Goal: Ask a question

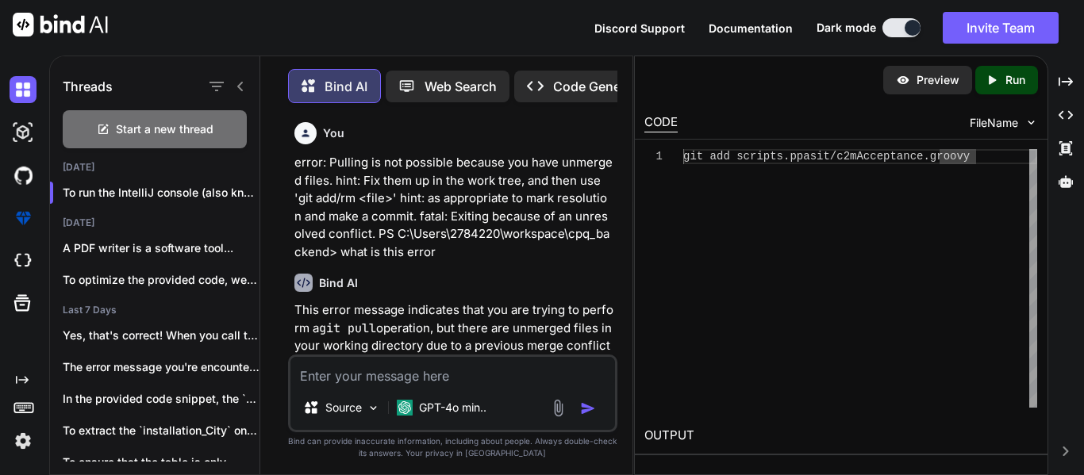
click at [372, 373] on textarea at bounding box center [452, 371] width 324 height 29
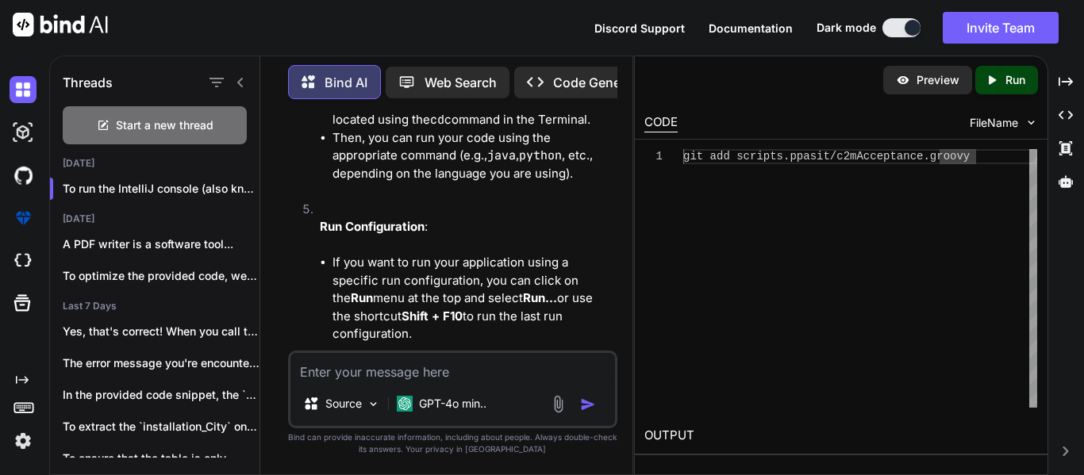
paste textarea "┌─────┐ | opportunityStageServiceImpl defined in file [C:\Users\2784220\workspa…"
type textarea "┌─────┐ | opportunityStageServiceImpl defined in file [C:\Users\2784220\workspa…"
type textarea "x"
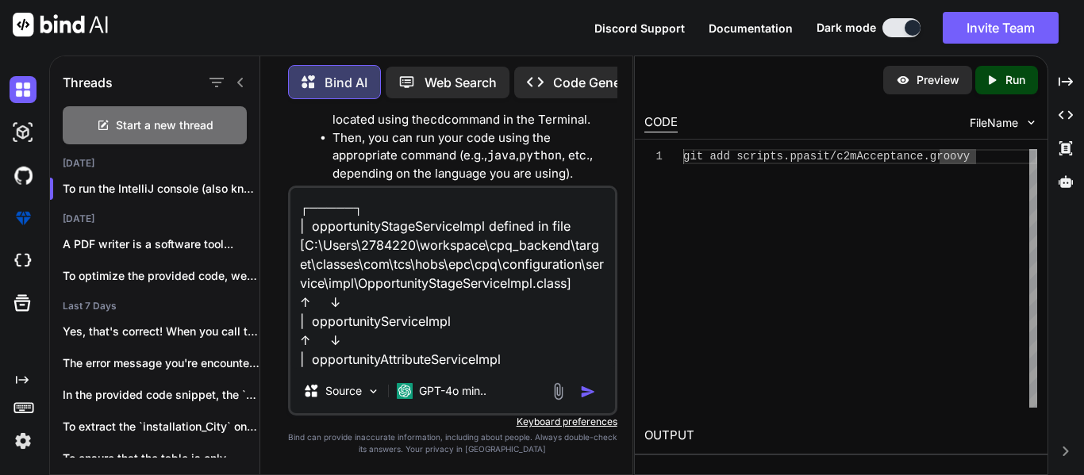
type textarea "┌─────┐ | opportunityStageServiceImpl defined in file [C:\Users\2784220\workspa…"
type textarea "x"
type textarea "┌─────┐ | opportunityStageServiceImpl defined in file [C:\Users\2784220\workspa…"
type textarea "x"
type textarea "┌─────┐ | opportunityStageServiceImpl defined in file [C:\Users\2784220\workspa…"
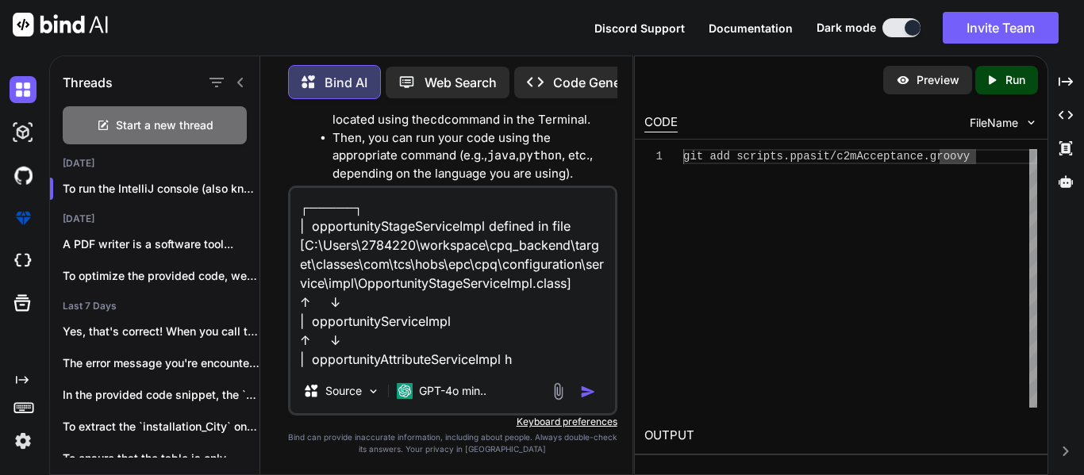
type textarea "x"
type textarea "┌─────┐ | opportunityStageServiceImpl defined in file [C:\Users\2784220\workspa…"
type textarea "x"
type textarea "┌─────┐ | opportunityStageServiceImpl defined in file [C:\Users\2784220\workspa…"
type textarea "x"
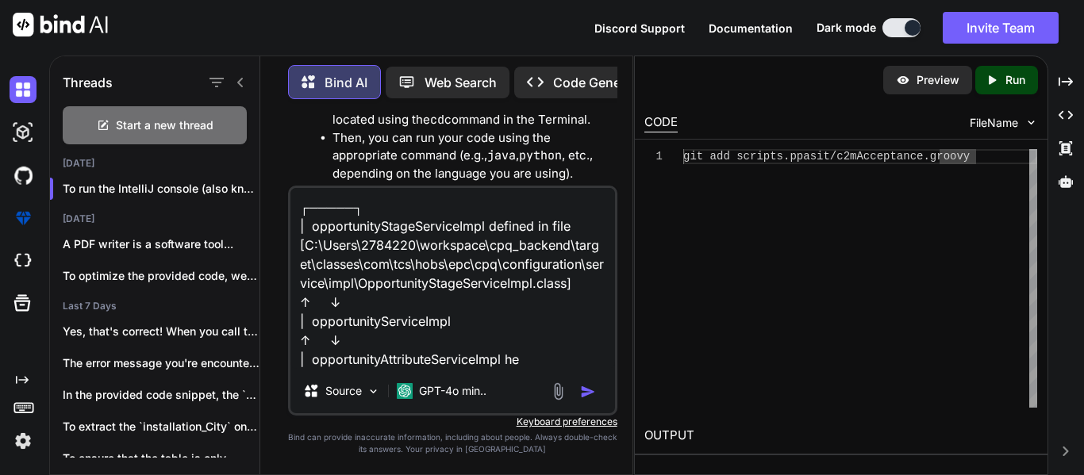
type textarea "┌─────┐ | opportunityStageServiceImpl defined in file [C:\Users\2784220\workspa…"
type textarea "x"
type textarea "┌─────┐ | opportunityStageServiceImpl defined in file [C:\Users\2784220\workspa…"
type textarea "x"
type textarea "┌─────┐ | opportunityStageServiceImpl defined in file [C:\Users\2784220\workspa…"
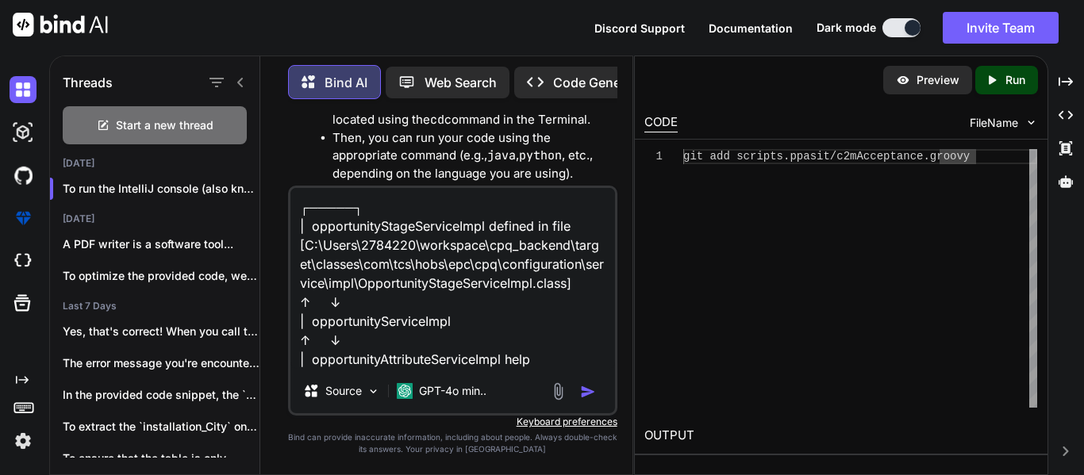
type textarea "x"
type textarea "┌─────┐ | opportunityStageServiceImpl defined in file [C:\Users\2784220\workspa…"
type textarea "x"
type textarea "┌─────┐ | opportunityStageServiceImpl defined in file [C:\Users\2784220\workspa…"
type textarea "x"
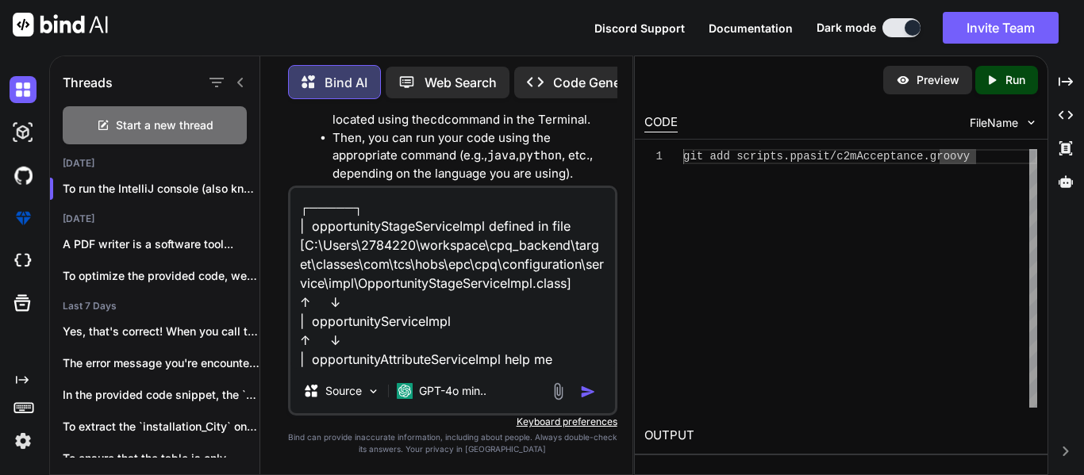
type textarea "┌─────┐ | opportunityStageServiceImpl defined in file [C:\Users\2784220\workspa…"
type textarea "x"
type textarea "┌─────┐ | opportunityStageServiceImpl defined in file [C:\Users\2784220\workspa…"
type textarea "x"
type textarea "┌─────┐ | opportunityStageServiceImpl defined in file [C:\Users\2784220\workspa…"
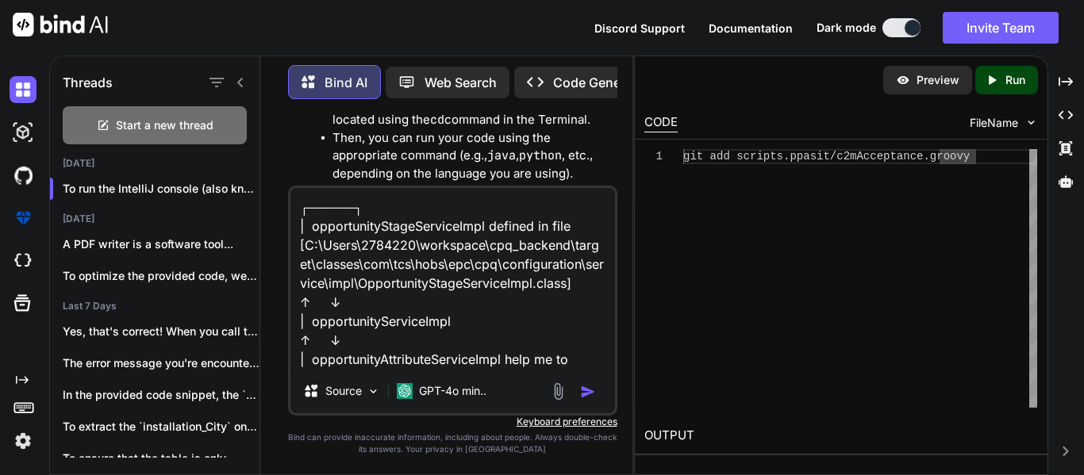
type textarea "x"
type textarea "┌─────┐ | opportunityStageServiceImpl defined in file [C:\Users\2784220\workspa…"
type textarea "x"
type textarea "┌─────┐ | opportunityStageServiceImpl defined in file [C:\Users\2784220\workspa…"
type textarea "x"
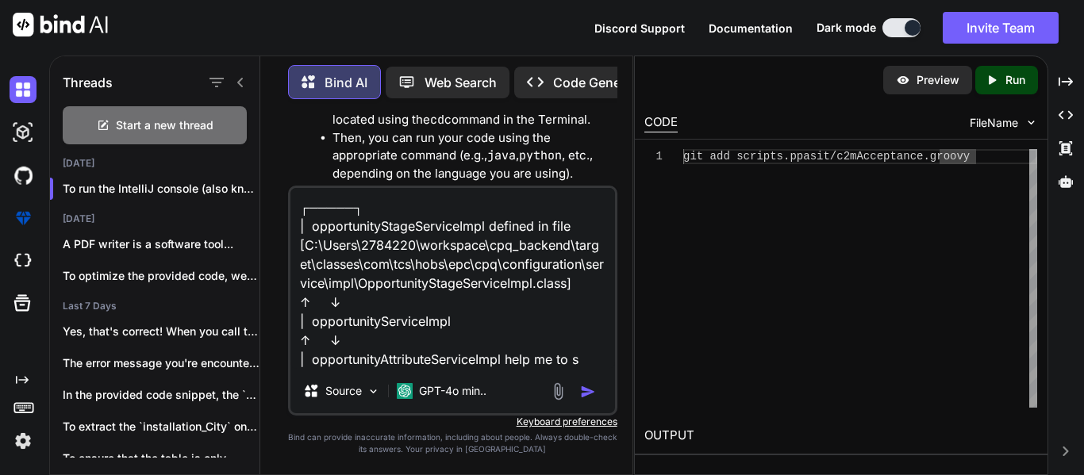
type textarea "┌─────┐ | opportunityStageServiceImpl defined in file [C:\Users\2784220\workspa…"
type textarea "x"
type textarea "┌─────┐ | opportunityStageServiceImpl defined in file [C:\Users\2784220\workspa…"
type textarea "x"
type textarea "┌─────┐ | opportunityStageServiceImpl defined in file [C:\Users\2784220\workspa…"
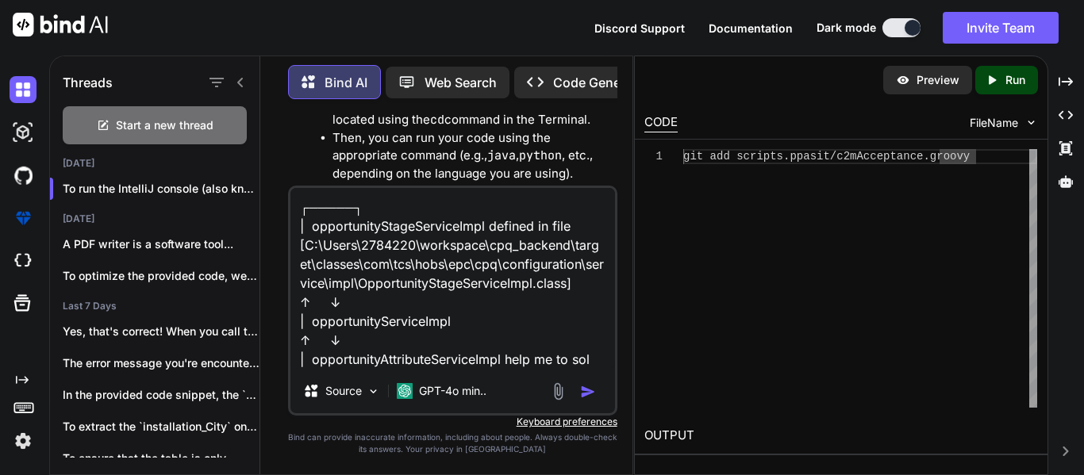
type textarea "x"
type textarea "┌─────┐ | opportunityStageServiceImpl defined in file [C:\Users\2784220\workspa…"
type textarea "x"
type textarea "┌─────┐ | opportunityStageServiceImpl defined in file [C:\Users\2784220\workspa…"
type textarea "x"
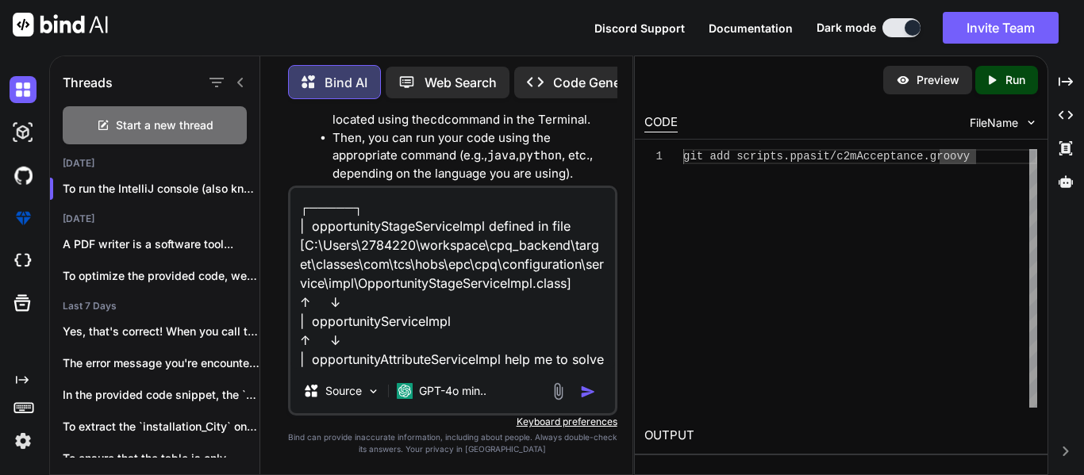
type textarea "┌─────┐ | opportunityStageServiceImpl defined in file [C:\Users\2784220\workspa…"
type textarea "x"
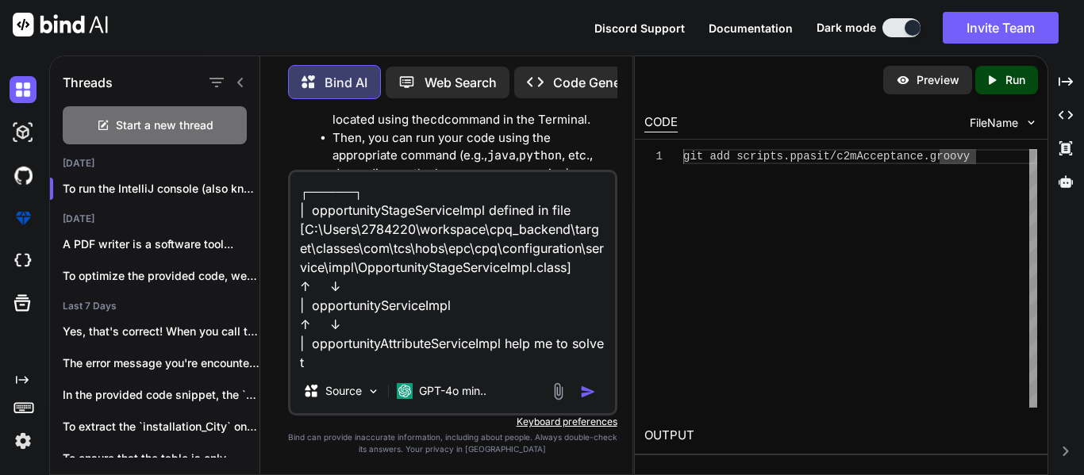
scroll to position [2, 0]
type textarea "┌─────┐ | opportunityStageServiceImpl defined in file [C:\Users\2784220\workspa…"
type textarea "x"
type textarea "┌─────┐ | opportunityStageServiceImpl defined in file [C:\Users\2784220\workspa…"
type textarea "x"
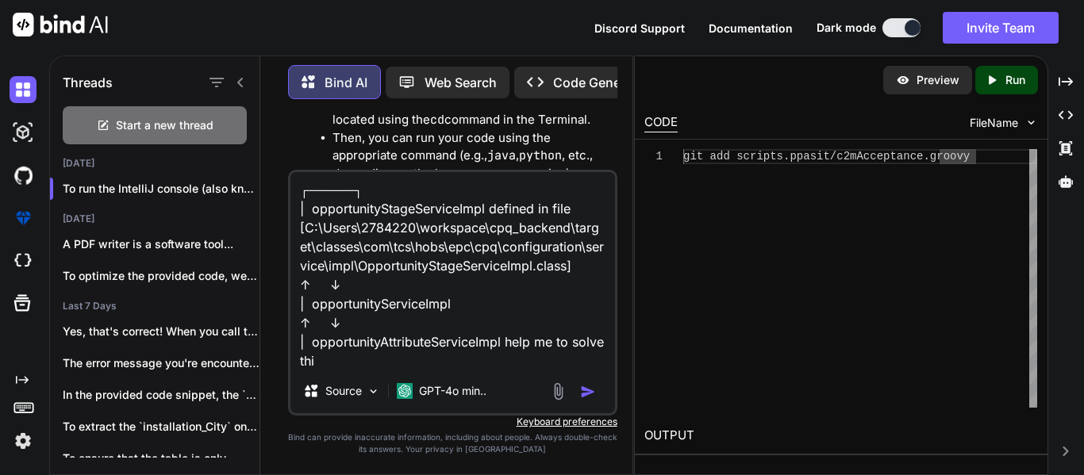
type textarea "┌─────┐ | opportunityStageServiceImpl defined in file [C:\Users\2784220\workspa…"
type textarea "x"
type textarea "┌─────┐ | opportunityStageServiceImpl defined in file [C:\Users\2784220\workspa…"
type textarea "x"
type textarea "┌─────┐ | opportunityStageServiceImpl defined in file [C:\Users\2784220\workspa…"
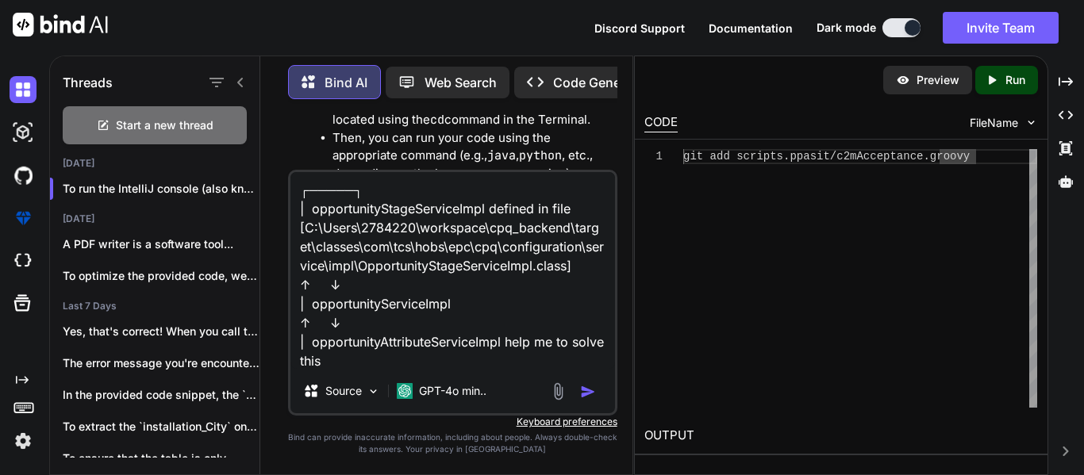
type textarea "x"
type textarea "┌─────┐ | opportunityStageServiceImpl defined in file [C:\Users\2784220\workspa…"
type textarea "x"
type textarea "┌─────┐ | opportunityStageServiceImpl defined in file [C:\Users\2784220\workspa…"
type textarea "x"
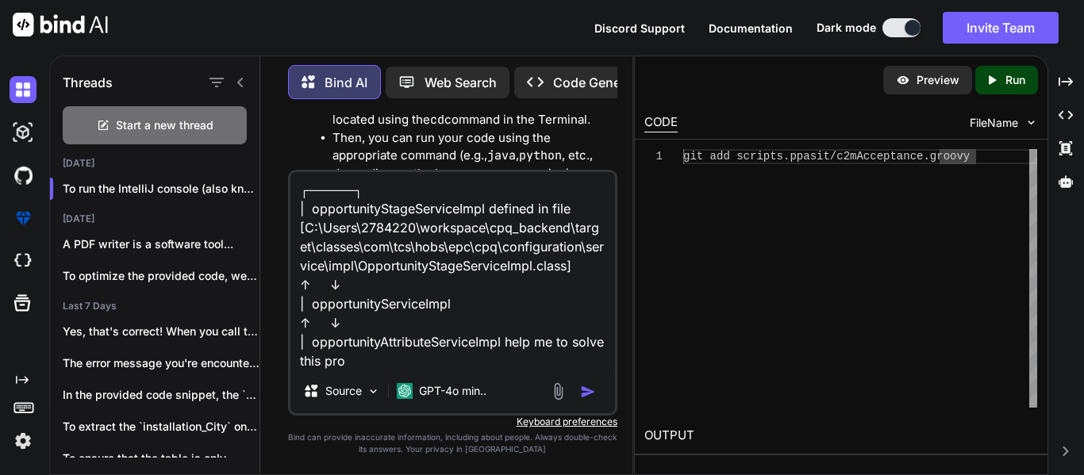
type textarea "┌─────┐ | opportunityStageServiceImpl defined in file [C:\Users\2784220\workspa…"
type textarea "x"
type textarea "┌─────┐ | opportunityStageServiceImpl defined in file [C:\Users\2784220\workspa…"
type textarea "x"
type textarea "┌─────┐ | opportunityStageServiceImpl defined in file [C:\Users\2784220\workspa…"
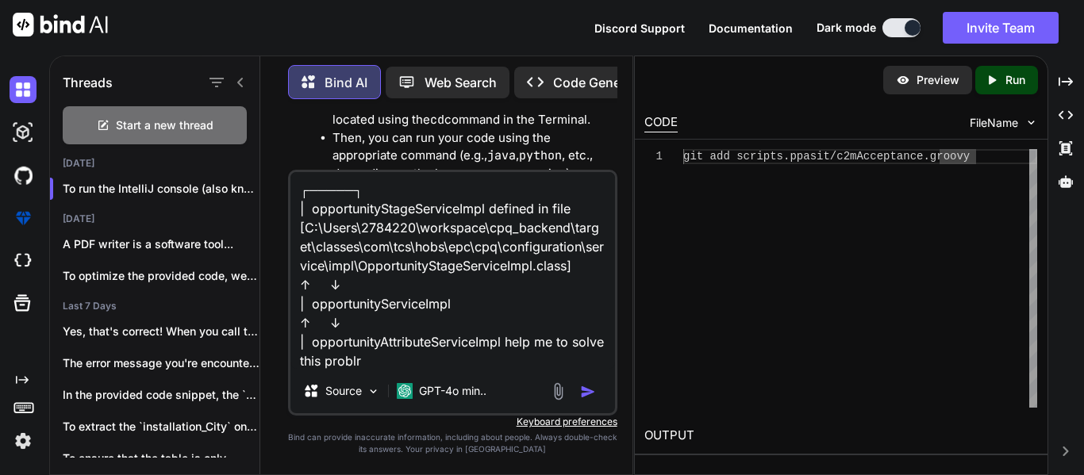
type textarea "x"
type textarea "┌─────┐ | opportunityStageServiceImpl defined in file [C:\Users\2784220\workspa…"
type textarea "x"
type textarea "┌─────┐ | opportunityStageServiceImpl defined in file [C:\Users\2784220\workspa…"
type textarea "x"
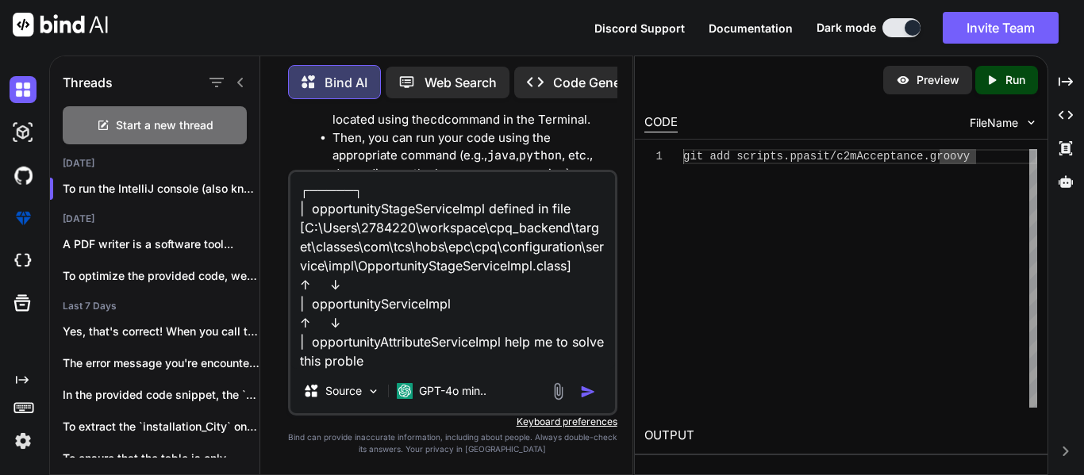
type textarea "┌─────┐ | opportunityStageServiceImpl defined in file [C:\Users\2784220\workspa…"
type textarea "x"
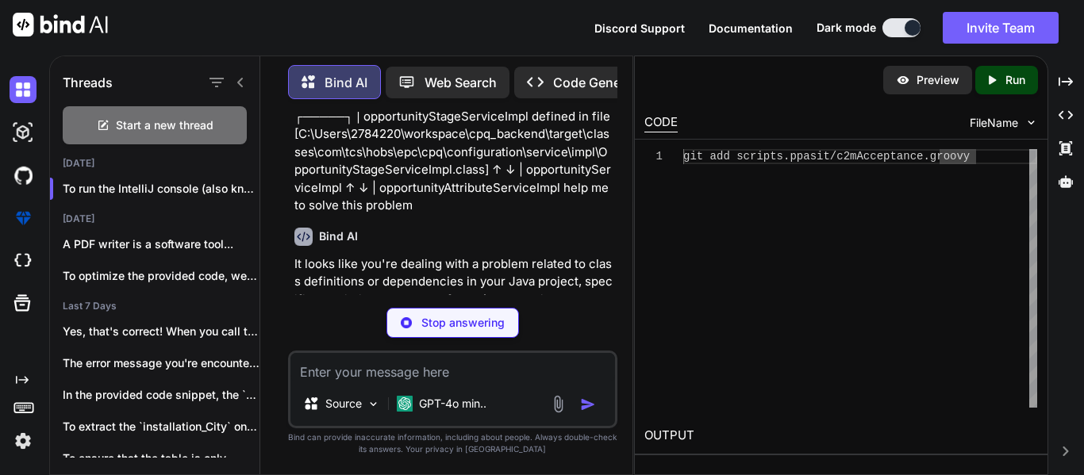
scroll to position [3973, 0]
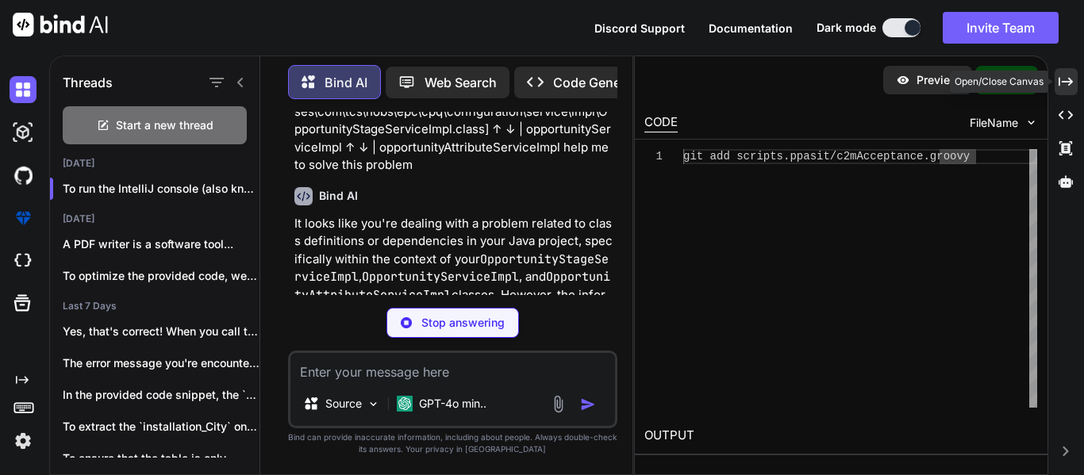
click at [1067, 83] on icon "Created with Pixso." at bounding box center [1065, 82] width 14 height 14
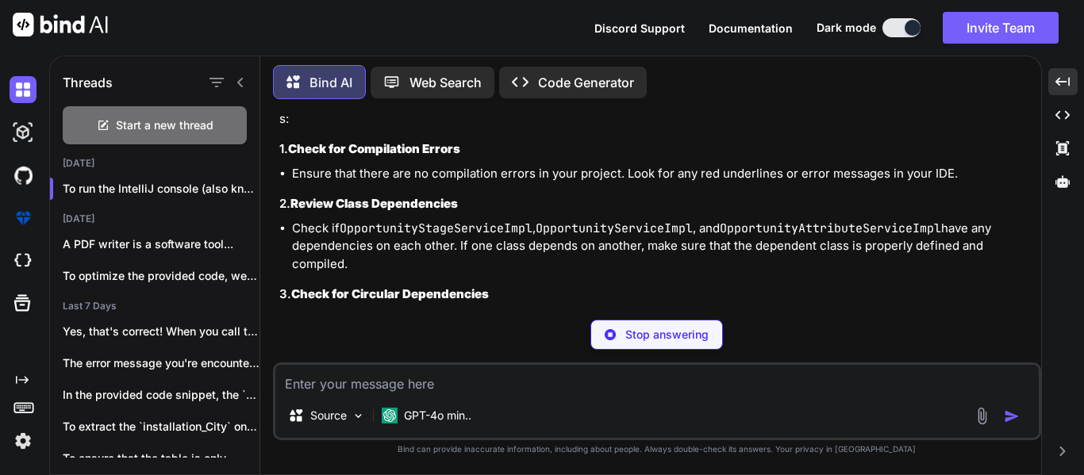
scroll to position [2945, 0]
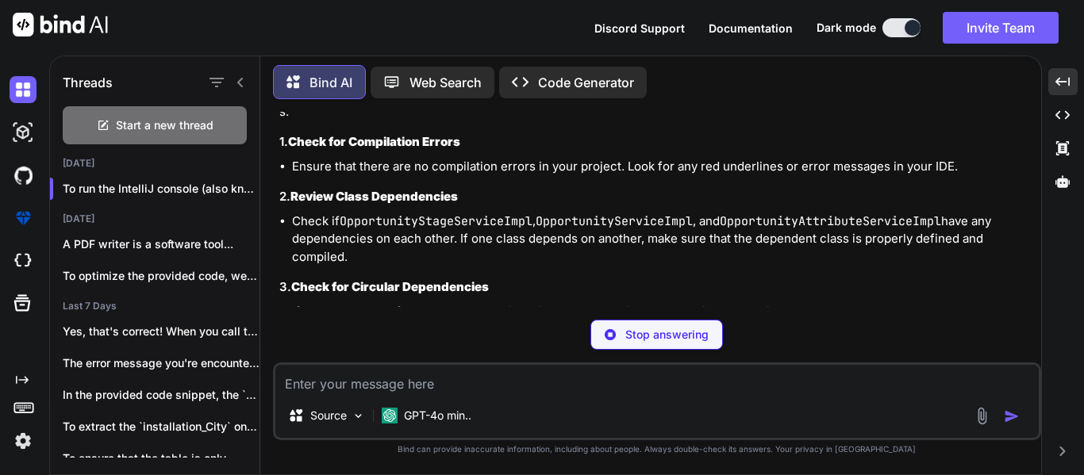
type textarea "x"
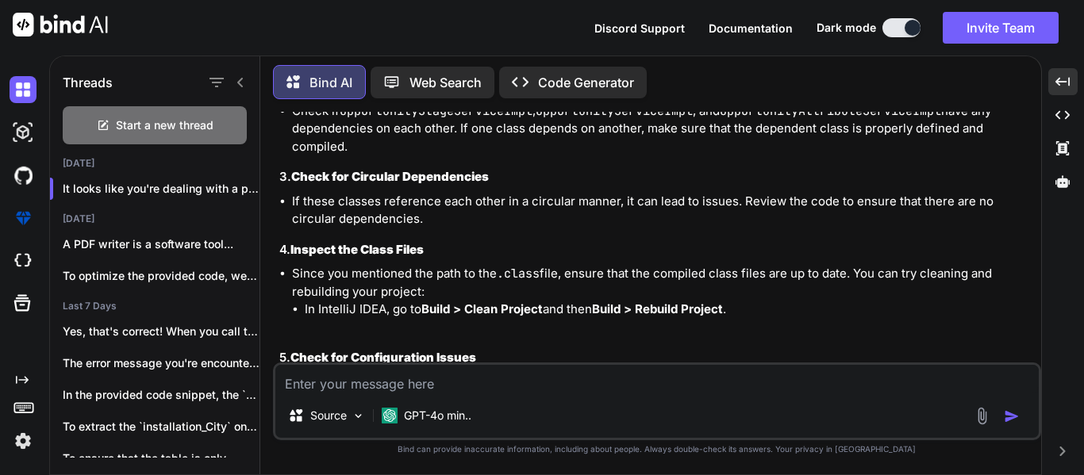
scroll to position [3372, 0]
